Goal: Navigation & Orientation: Find specific page/section

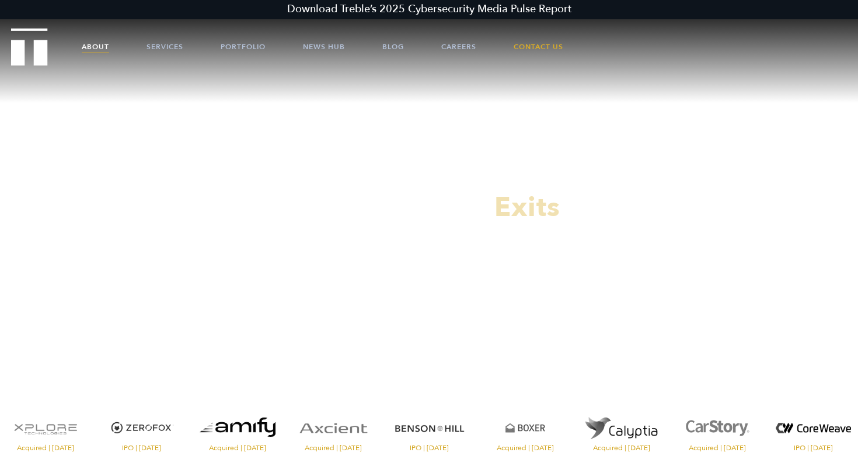
click at [108, 45] on link "About" at bounding box center [95, 46] width 27 height 35
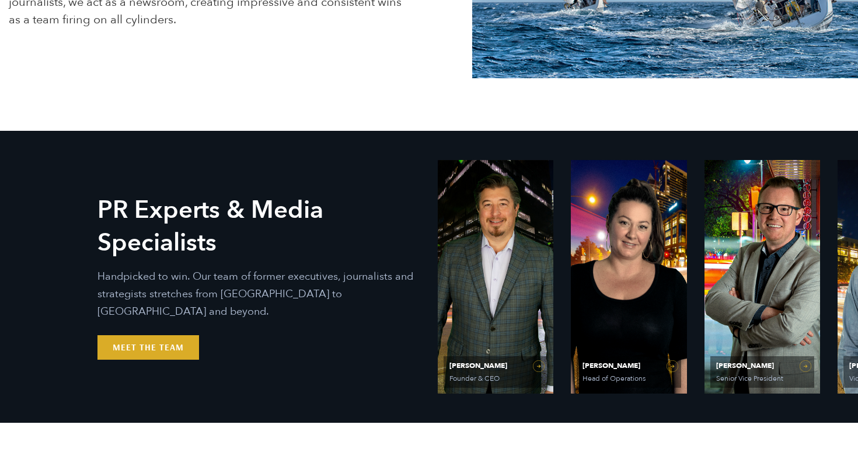
scroll to position [447, 0]
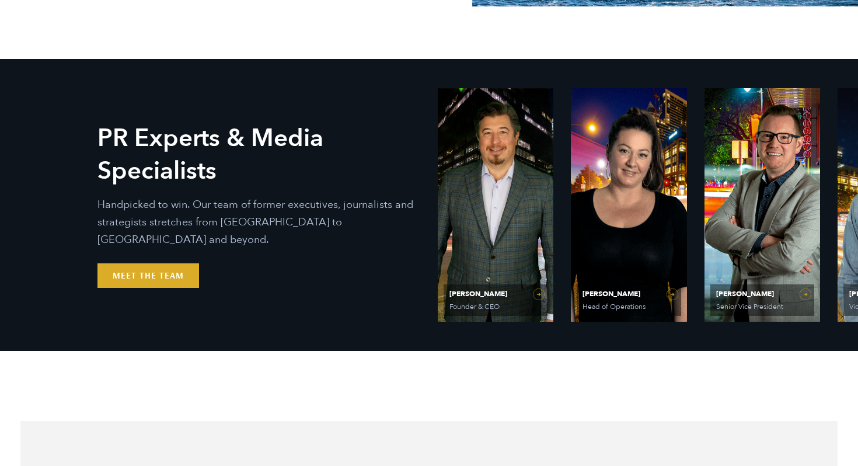
click at [139, 280] on div "PR Experts & Media Specialists Handpicked to win. Our team of former executives…" at bounding box center [428, 205] width 817 height 292
click at [123, 274] on link "Meet the Team" at bounding box center [148, 275] width 102 height 25
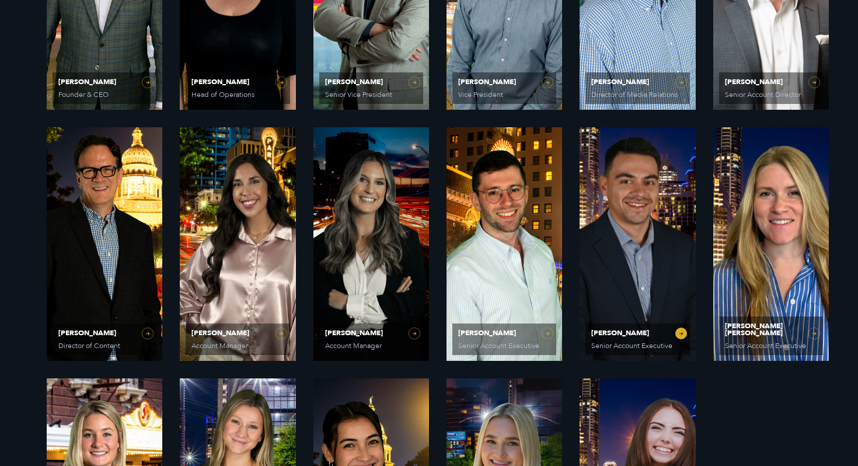
scroll to position [660, 0]
